Goal: Find specific page/section: Find specific page/section

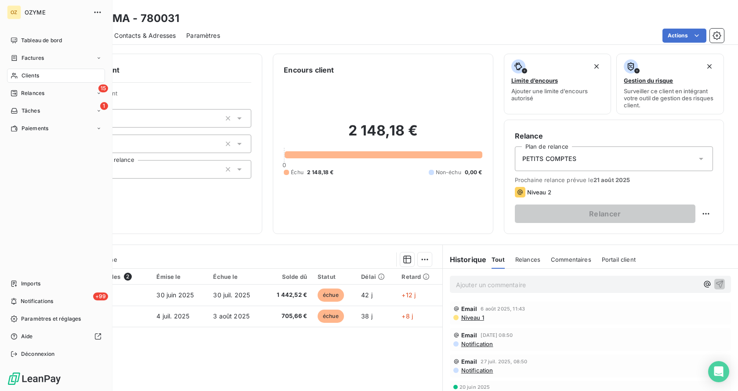
click at [38, 73] on span "Clients" at bounding box center [31, 76] width 18 height 8
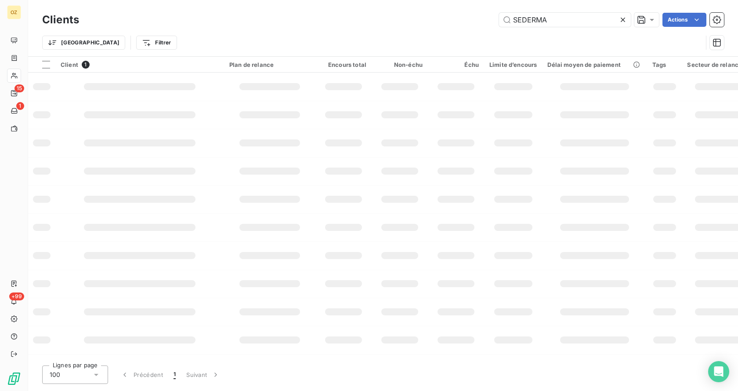
drag, startPoint x: 563, startPoint y: 18, endPoint x: 379, endPoint y: 9, distance: 184.8
click at [382, 7] on div "Clients SEDERMA Actions Trier Filtrer" at bounding box center [383, 28] width 710 height 56
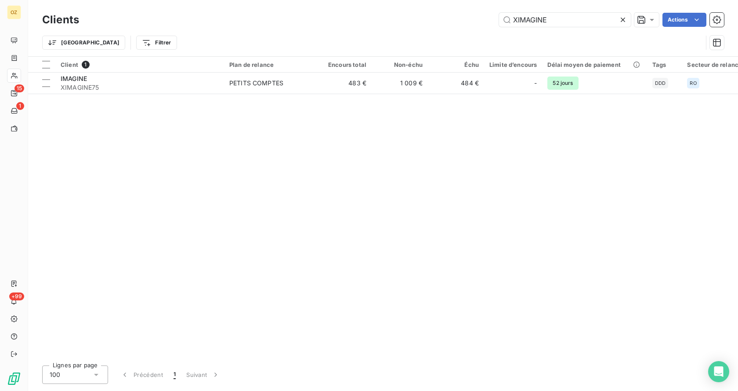
type input "XIMAGINE"
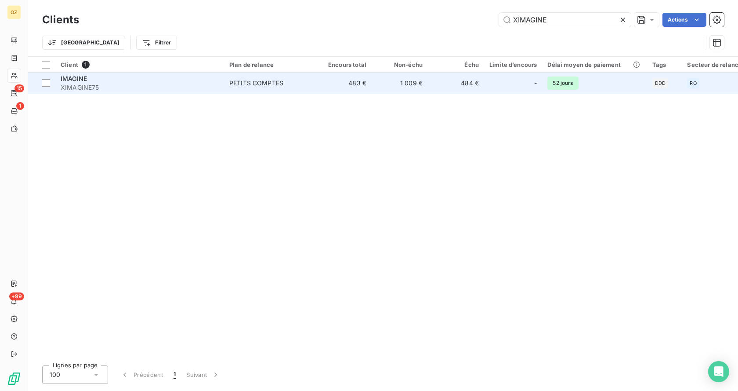
click at [108, 80] on div "IMAGINE" at bounding box center [140, 78] width 158 height 9
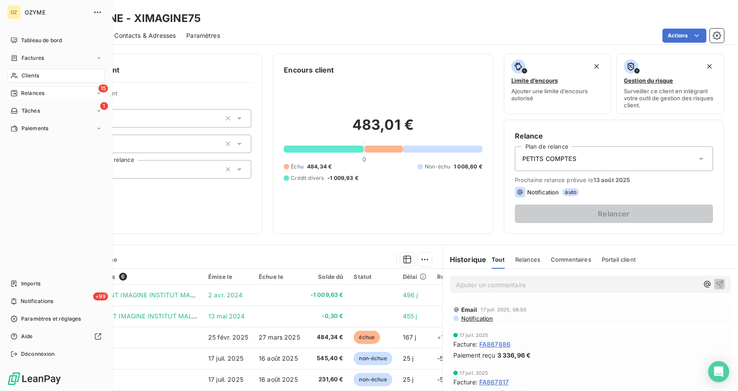
click at [53, 94] on div "15 Relances" at bounding box center [56, 93] width 98 height 14
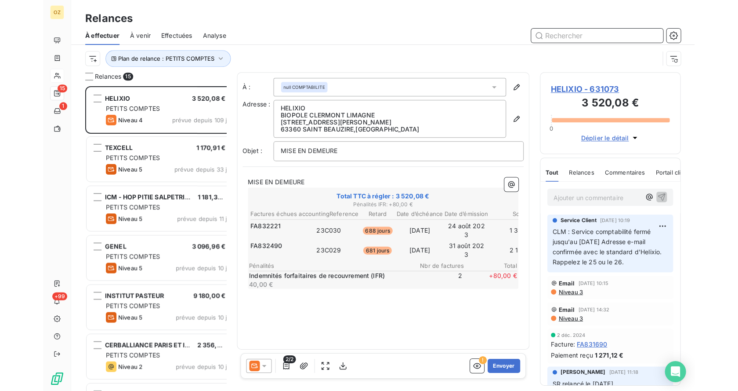
scroll to position [298, 156]
